Goal: Check status: Check status

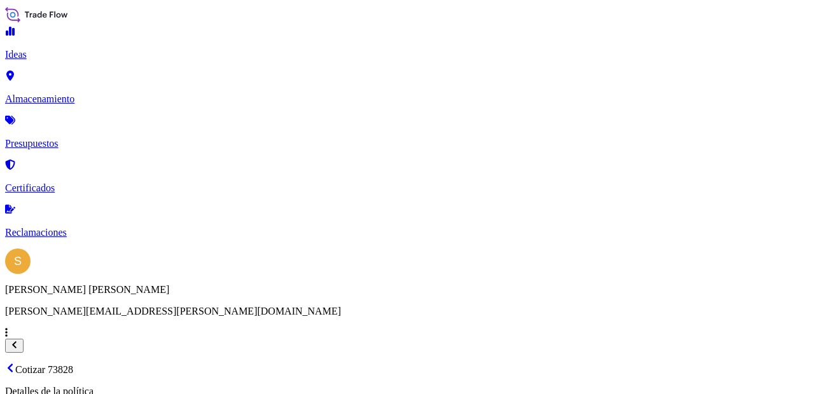
select select "Water"
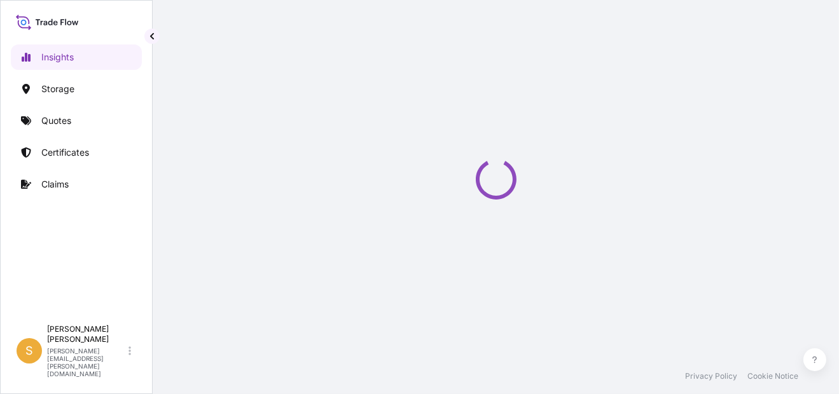
select select "2025"
